Goal: Task Accomplishment & Management: Use online tool/utility

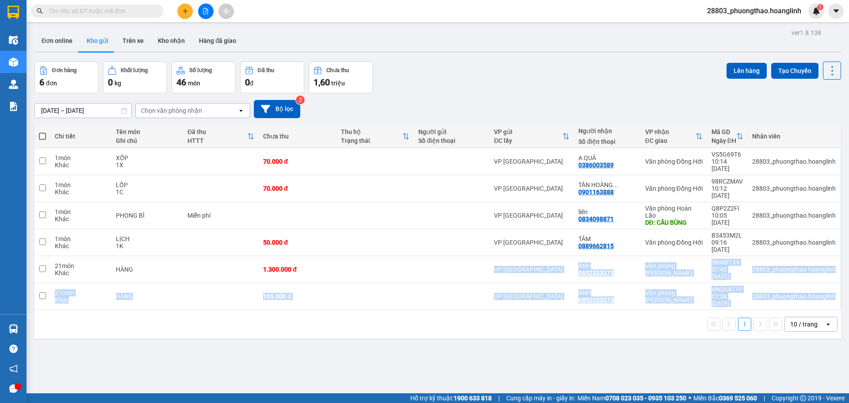
scroll to position [39, 0]
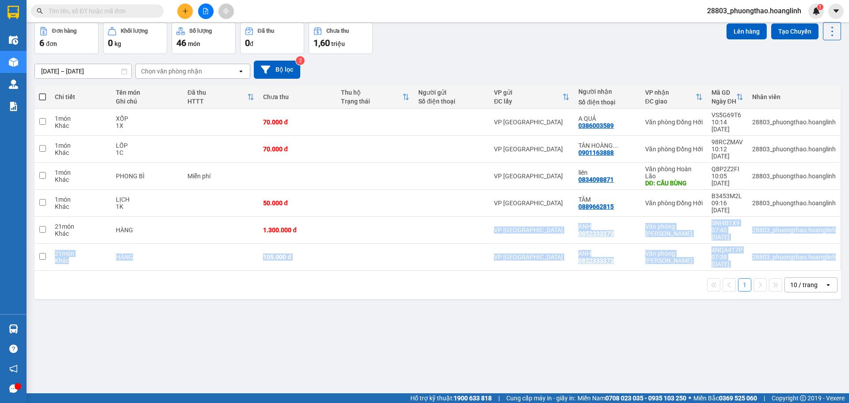
drag, startPoint x: 352, startPoint y: 242, endPoint x: 514, endPoint y: 368, distance: 205.7
click at [542, 389] on div "ver 1.8.138 Đơn online Kho gửi Trên xe Kho nhận Hàng đã giao Đơn hàng 6 đơn Khố…" at bounding box center [437, 188] width 813 height 403
click at [684, 262] on div "ver 1.8.138 Đơn online Kho gửi Trên xe Kho nhận Hàng đã giao Đơn hàng 6 đơn Khố…" at bounding box center [437, 188] width 813 height 403
click at [524, 309] on div "ver 1.8.138 Đơn online Kho gửi Trên xe Kho nhận Hàng đã giao Đơn hàng 6 đơn Khố…" at bounding box center [437, 188] width 813 height 403
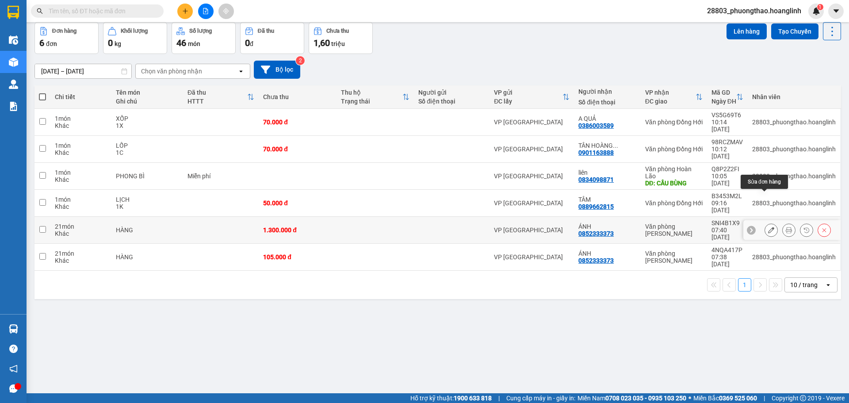
click at [768, 227] on icon at bounding box center [771, 230] width 6 height 6
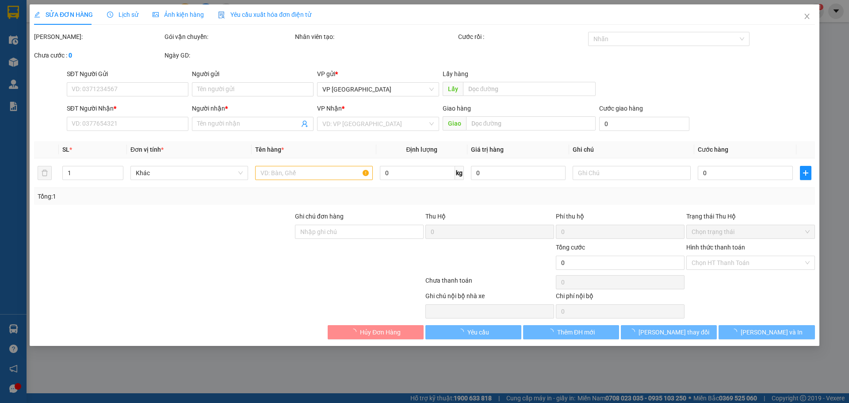
type input "0852333373"
type input "ÁNH"
type input "1.300.000"
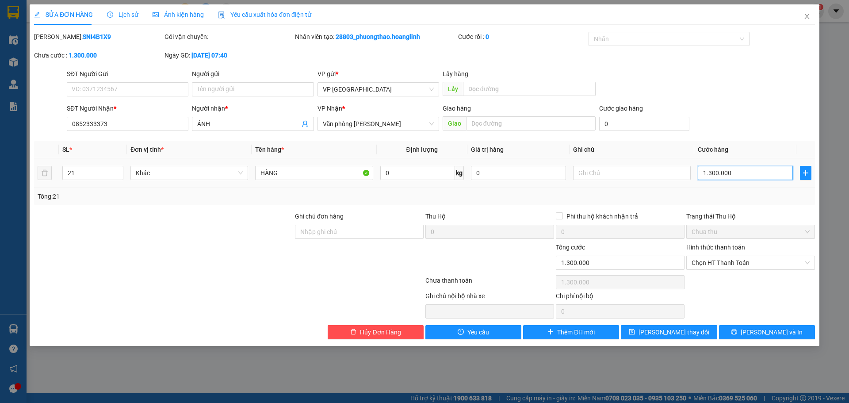
click at [724, 177] on input "1.300.000" at bounding box center [745, 173] width 95 height 14
type input "1"
type input "15"
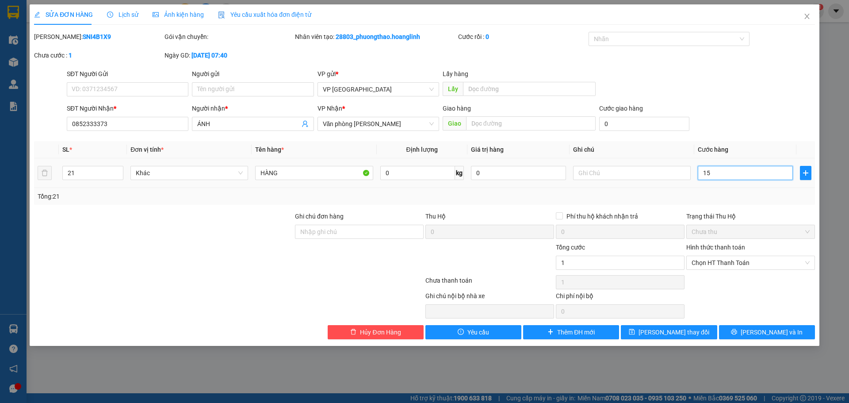
type input "15"
type input "150"
type input "1.500"
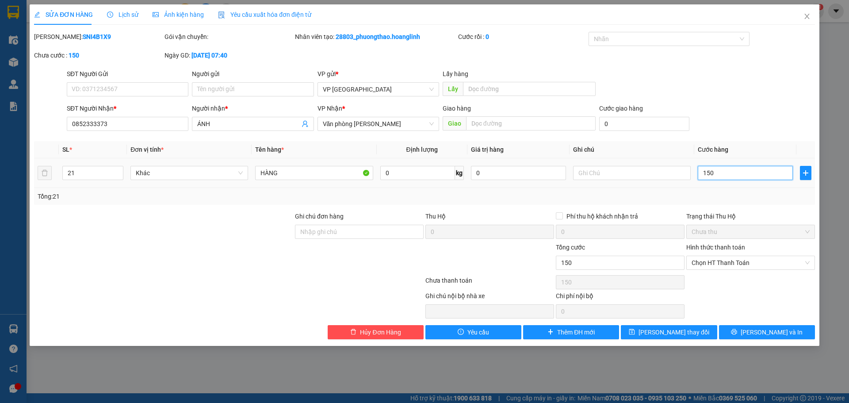
type input "1.500"
type input "1.500.000"
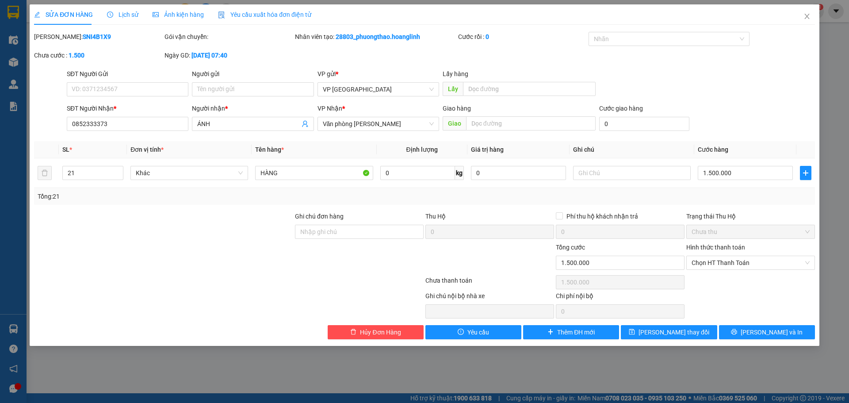
click at [735, 139] on div "Total Paid Fee 0 Total UnPaid Fee 1.300.000 Cash Collection Total Fee Mã ĐH: SN…" at bounding box center [424, 185] width 781 height 307
click at [622, 176] on input "text" at bounding box center [632, 173] width 118 height 14
type input "2"
type input "21K"
click at [635, 332] on icon "save" at bounding box center [632, 331] width 6 height 6
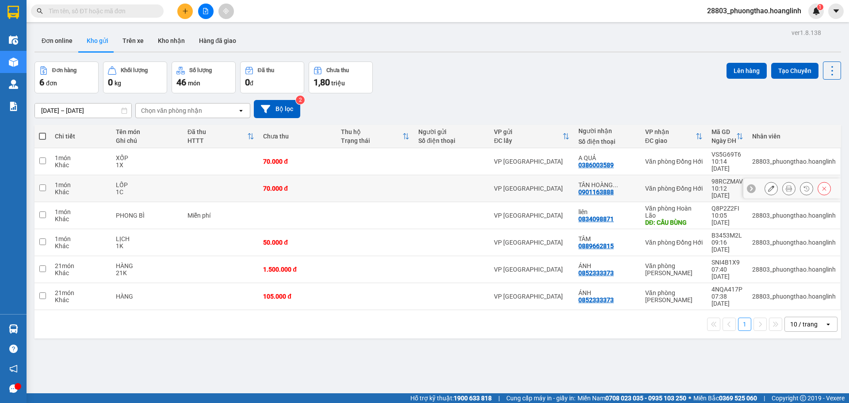
drag, startPoint x: 694, startPoint y: 142, endPoint x: 648, endPoint y: 115, distance: 53.8
drag, startPoint x: 648, startPoint y: 115, endPoint x: 69, endPoint y: 41, distance: 584.2
click at [69, 41] on button "Đơn online" at bounding box center [56, 40] width 45 height 21
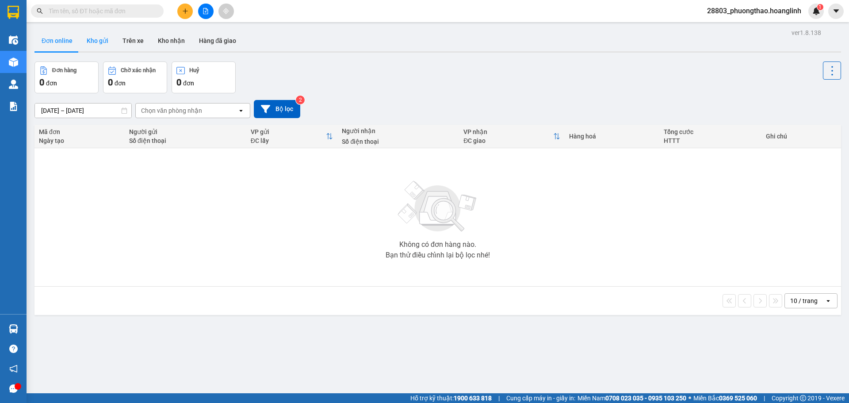
click at [97, 42] on button "Kho gửi" at bounding box center [98, 40] width 36 height 21
type input "13/08/2025 – 15/08/2025"
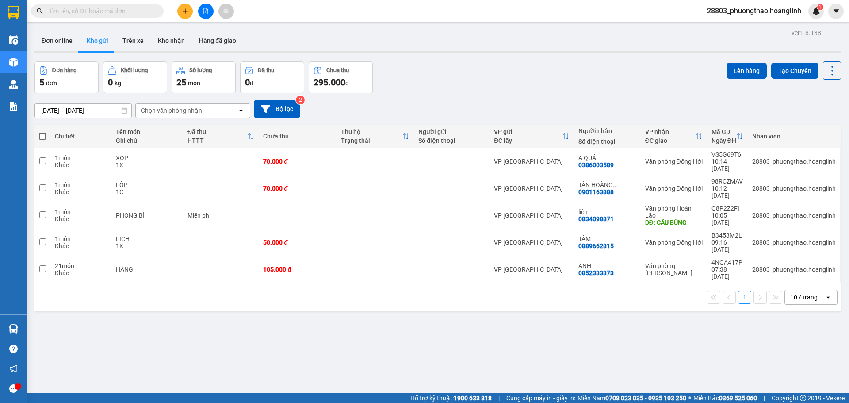
click at [206, 8] on icon "file-add" at bounding box center [205, 11] width 5 height 6
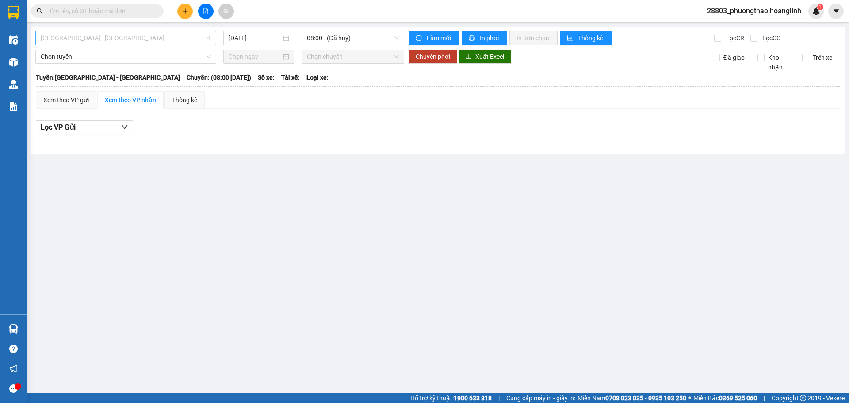
click at [164, 40] on span "Quảng Bình - Hà Nội" at bounding box center [126, 37] width 170 height 13
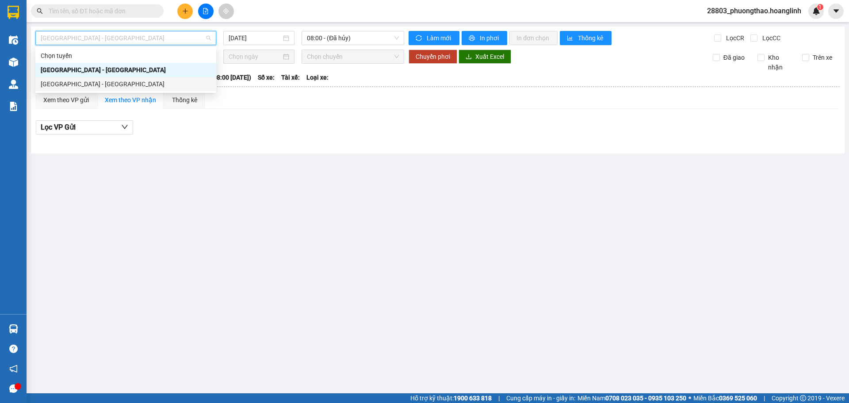
click at [126, 82] on div "Hà Nội - Quảng Bình" at bounding box center [126, 84] width 170 height 10
type input "15/08/2025"
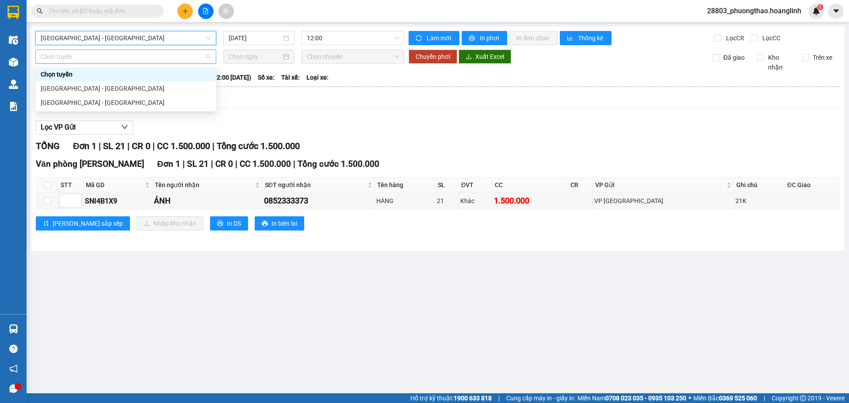
click at [71, 54] on span "Chọn tuyến" at bounding box center [126, 56] width 170 height 13
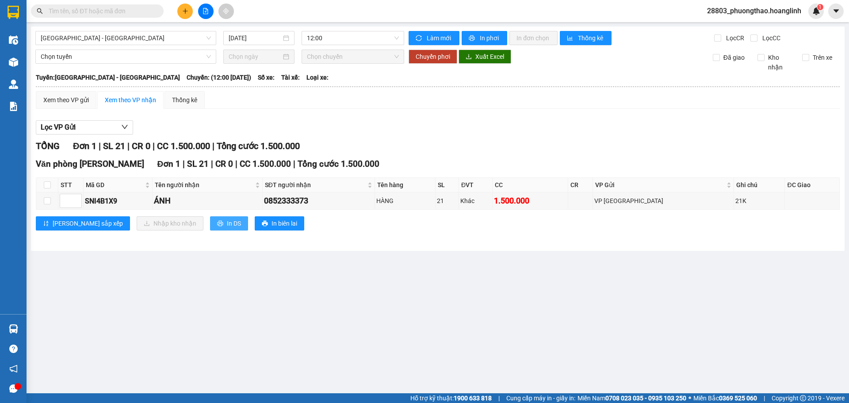
click at [217, 224] on icon "printer" at bounding box center [220, 223] width 6 height 6
